Goal: Find specific page/section

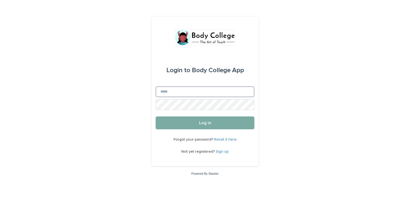
type input "**********"
click at [205, 124] on span "Log in" at bounding box center [205, 123] width 12 height 4
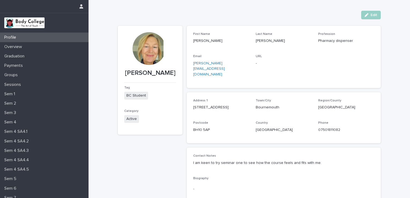
scroll to position [42, 0]
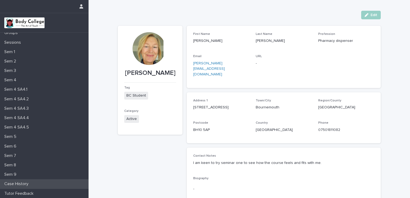
click at [13, 189] on div "Tutor Feedback" at bounding box center [44, 193] width 88 height 9
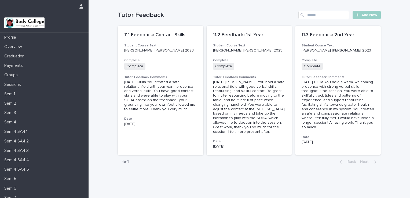
scroll to position [42, 0]
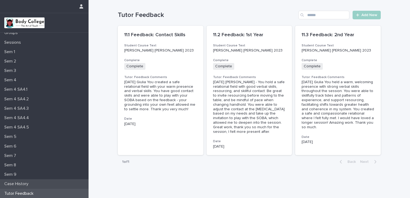
click at [12, 186] on p "Case History" at bounding box center [17, 183] width 31 height 5
